Goal: Task Accomplishment & Management: Complete application form

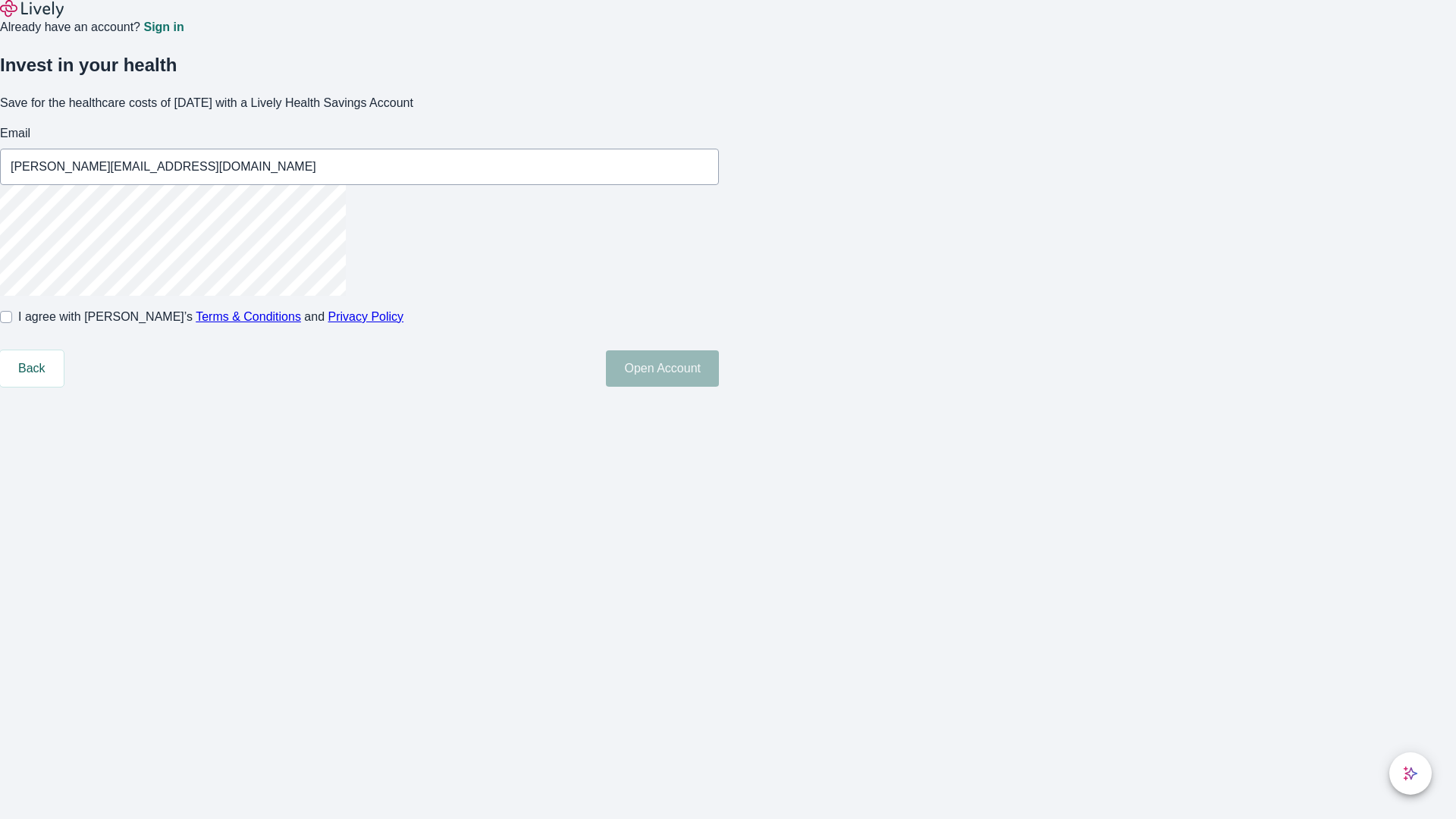
click at [12, 323] on input "I agree with Lively’s Terms & Conditions and Privacy Policy" at bounding box center [6, 316] width 12 height 12
checkbox input "true"
click at [719, 387] on button "Open Account" at bounding box center [662, 369] width 113 height 36
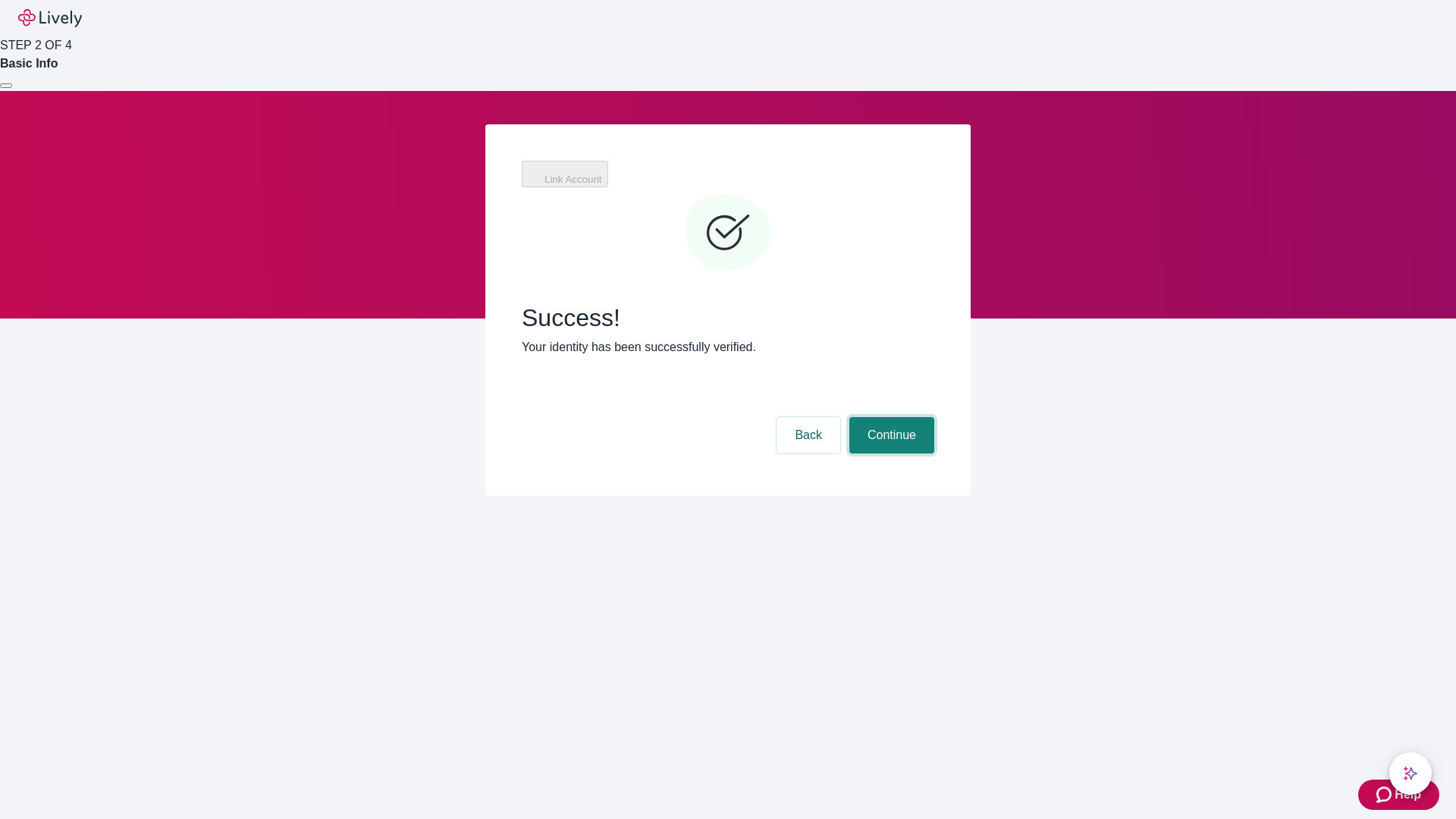
click at [890, 417] on button "Continue" at bounding box center [891, 435] width 85 height 36
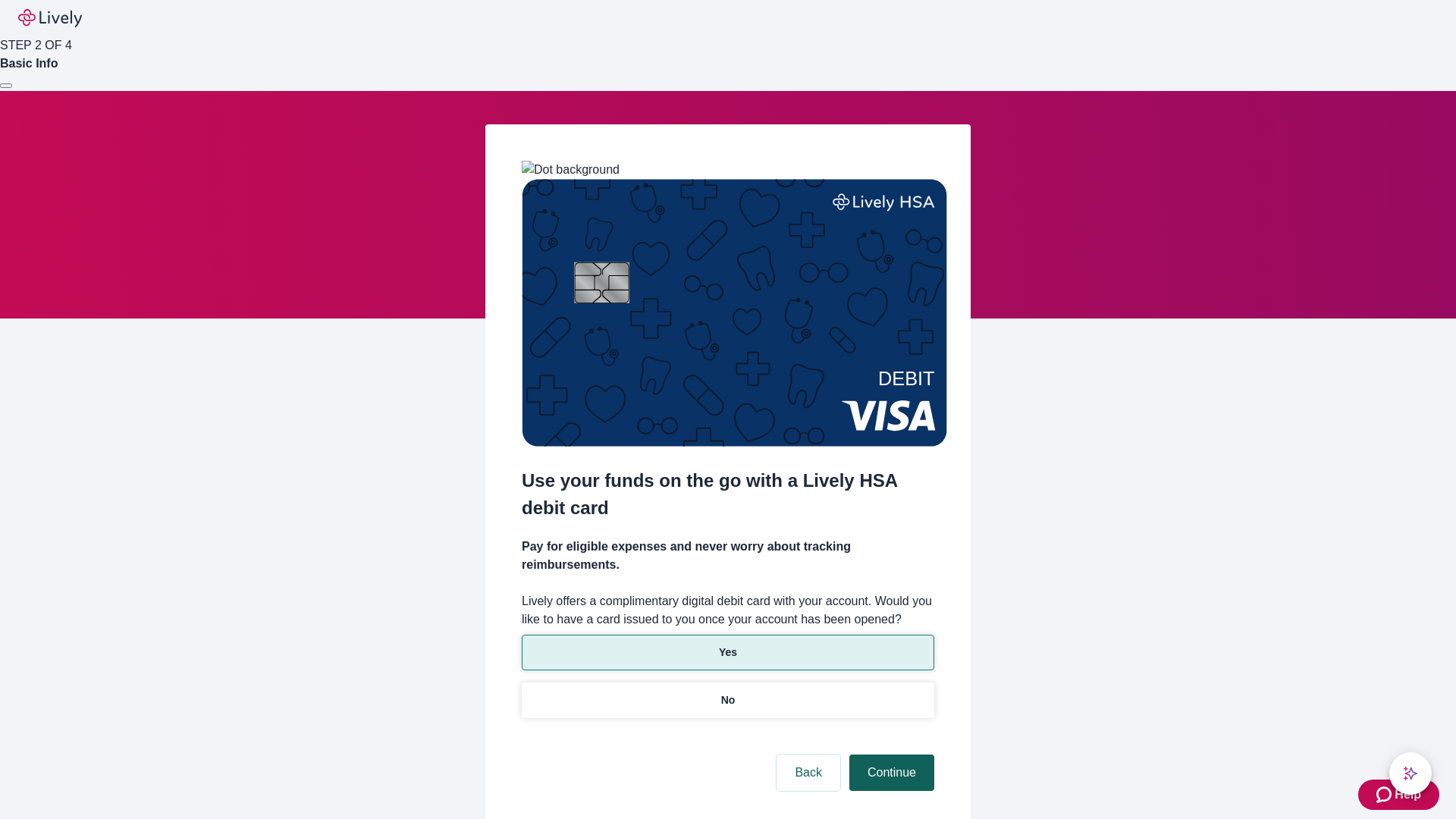
click at [727, 645] on p "Yes" at bounding box center [728, 653] width 18 height 16
click at [890, 755] on button "Continue" at bounding box center [891, 773] width 85 height 36
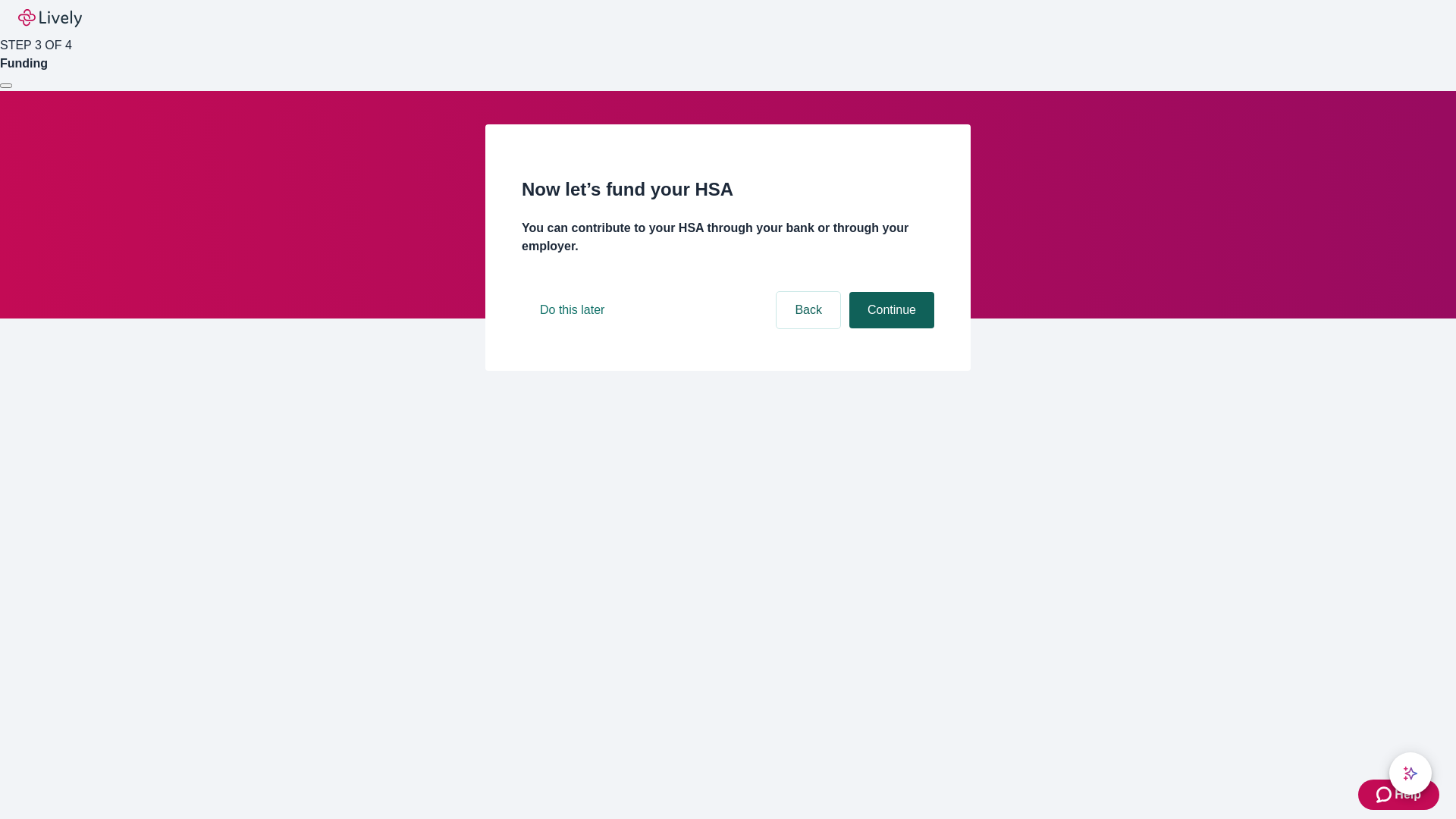
click at [890, 328] on button "Continue" at bounding box center [891, 310] width 85 height 36
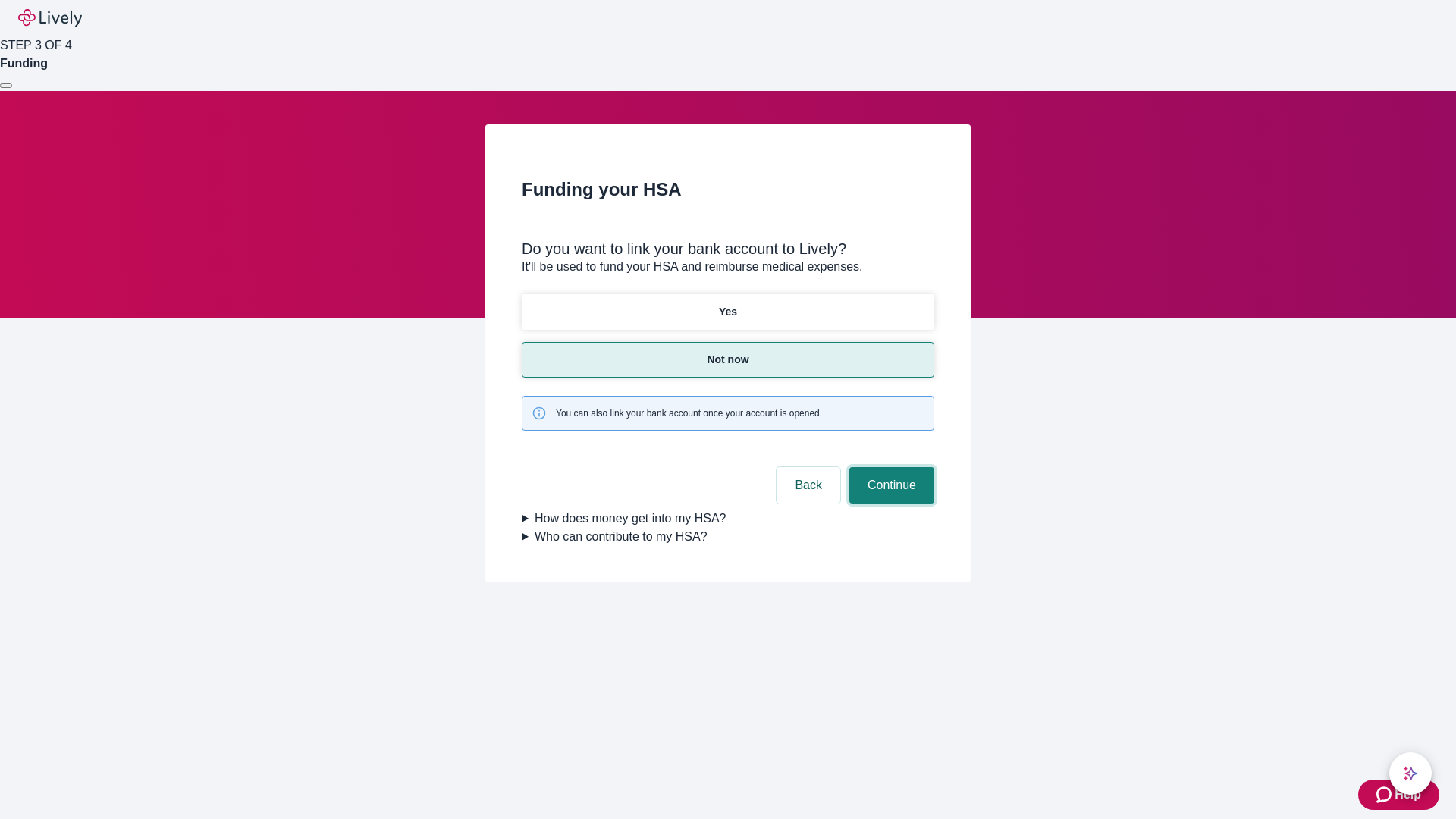
click at [890, 467] on button "Continue" at bounding box center [891, 485] width 85 height 36
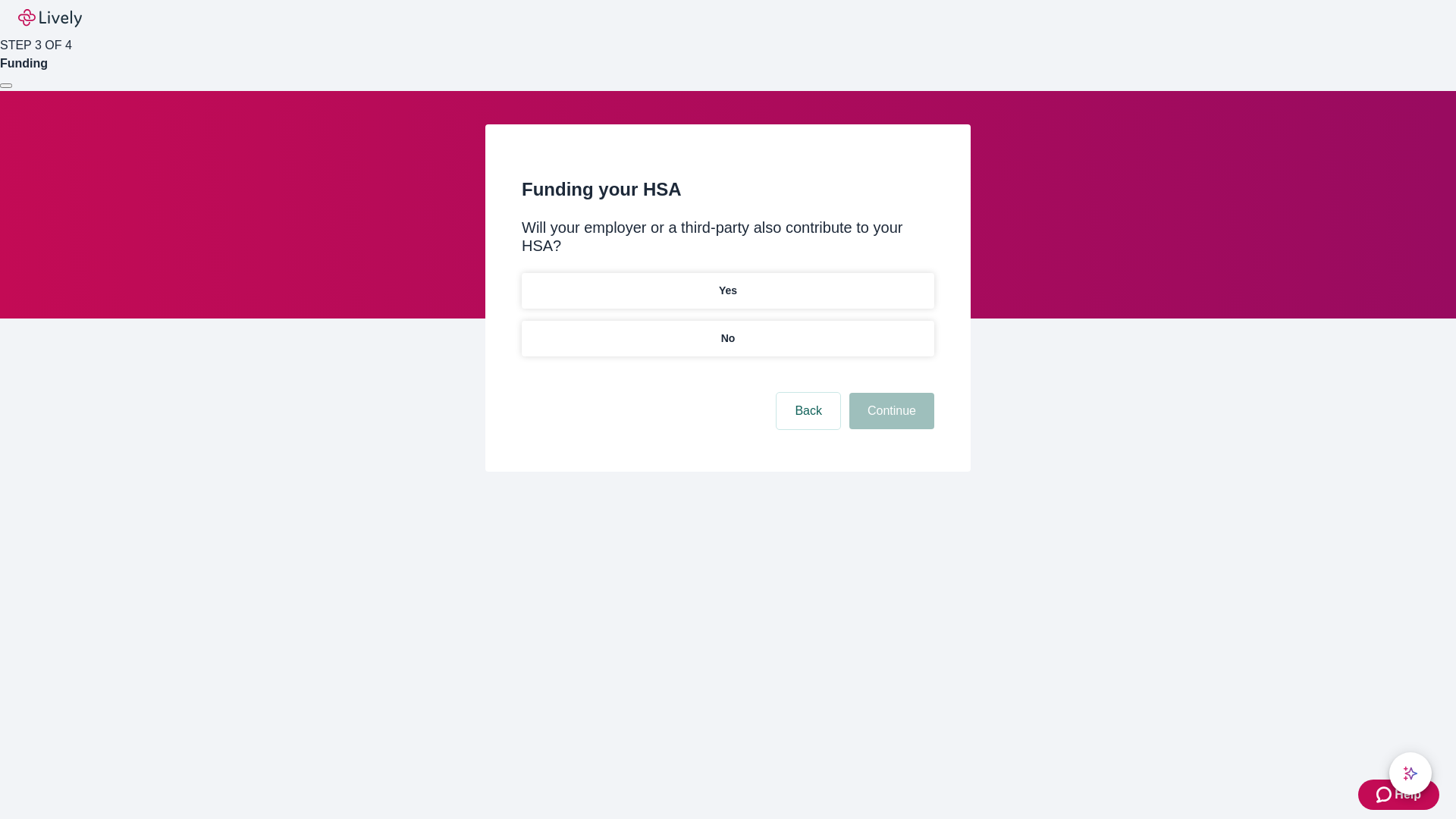
click at [727, 331] on p "No" at bounding box center [729, 339] width 14 height 16
click at [890, 392] on button "Continue" at bounding box center [891, 411] width 85 height 36
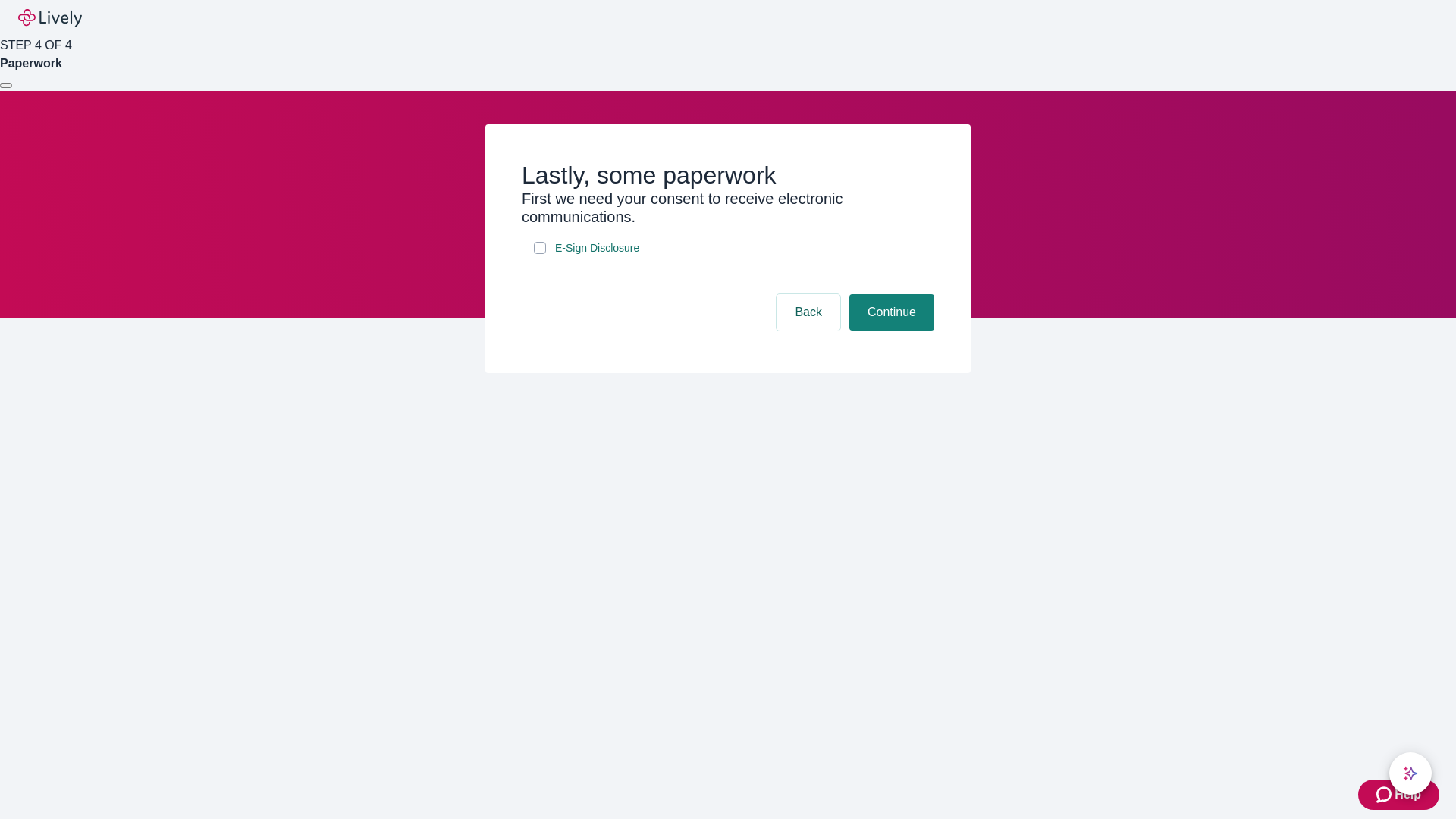
click at [540, 254] on input "E-Sign Disclosure" at bounding box center [539, 247] width 12 height 12
checkbox input "true"
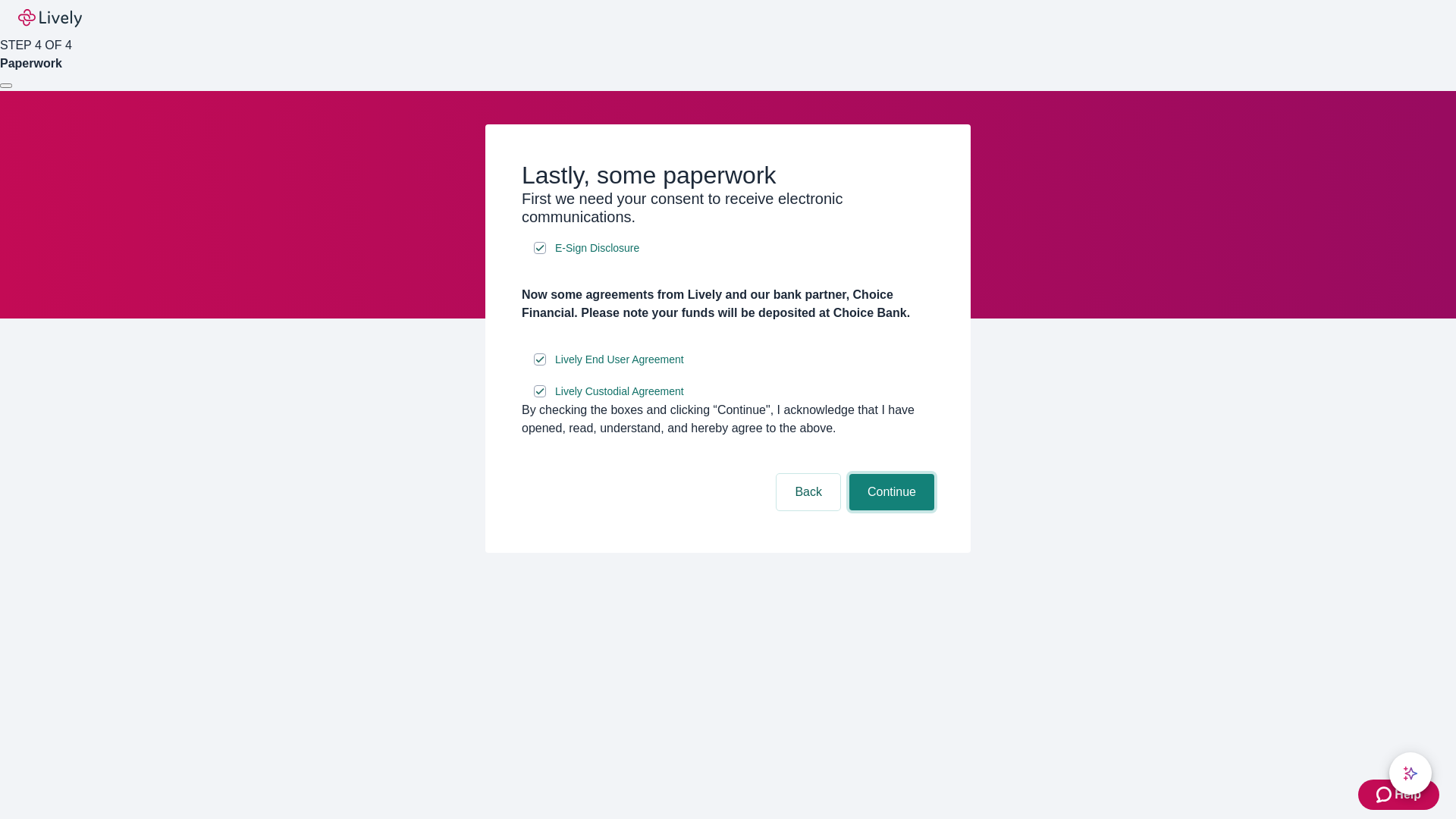
click at [890, 511] on button "Continue" at bounding box center [891, 492] width 85 height 36
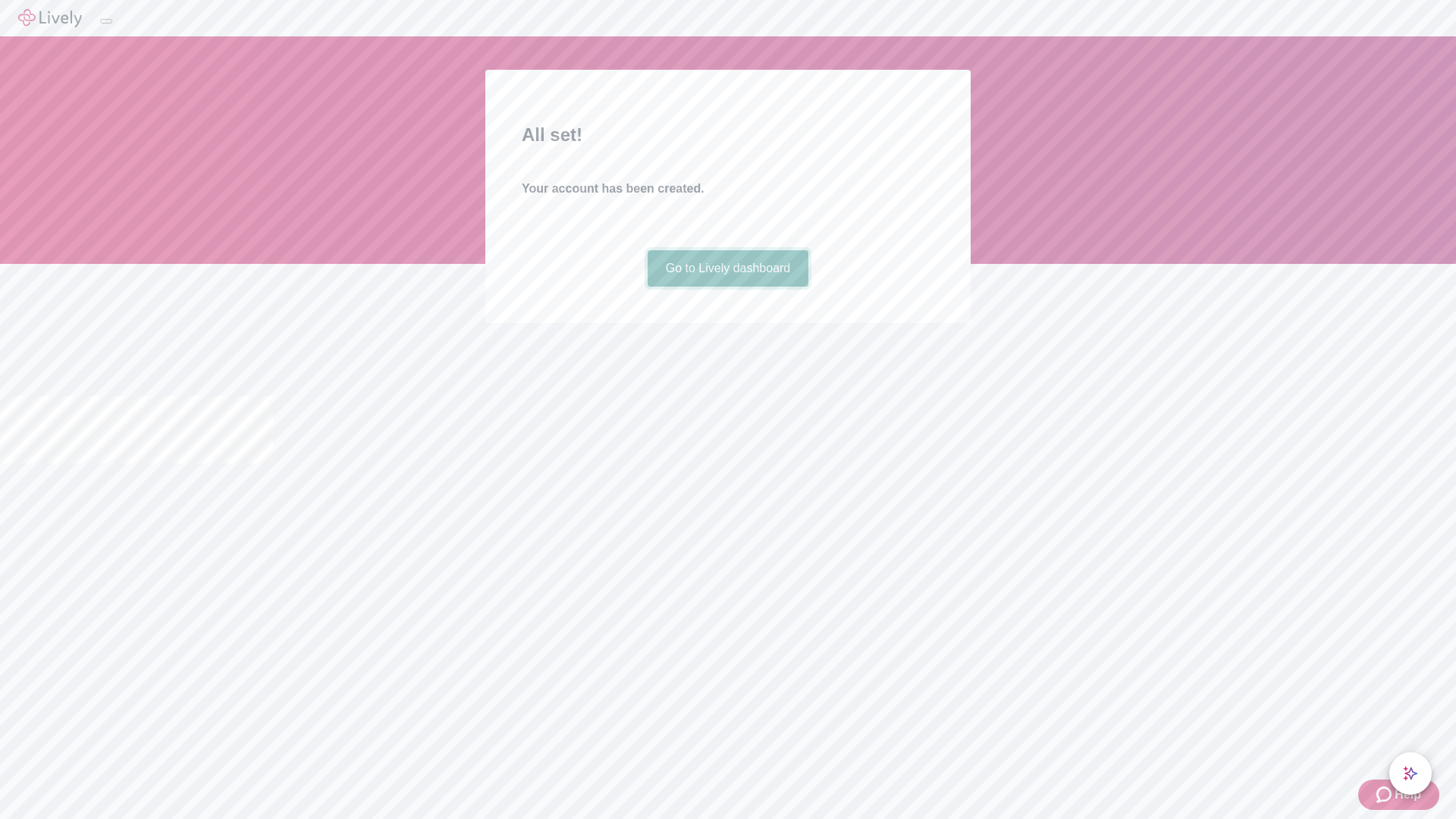
click at [727, 287] on link "Go to Lively dashboard" at bounding box center [729, 269] width 162 height 36
